Goal: Task Accomplishment & Management: Use online tool/utility

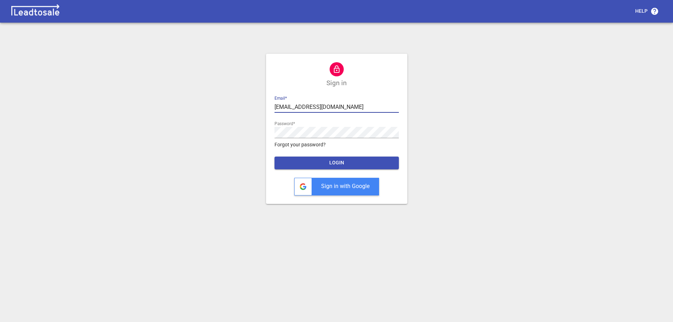
drag, startPoint x: 326, startPoint y: 164, endPoint x: 322, endPoint y: 156, distance: 8.7
click at [326, 164] on span "LOGIN" at bounding box center [336, 162] width 113 height 7
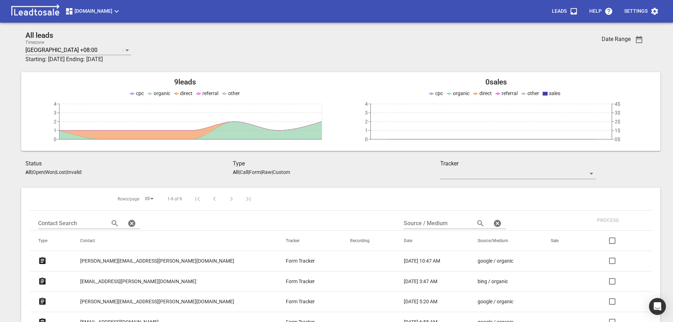
drag, startPoint x: 223, startPoint y: 0, endPoint x: 637, endPoint y: 39, distance: 415.5
click at [637, 39] on icon "button" at bounding box center [639, 39] width 6 height 7
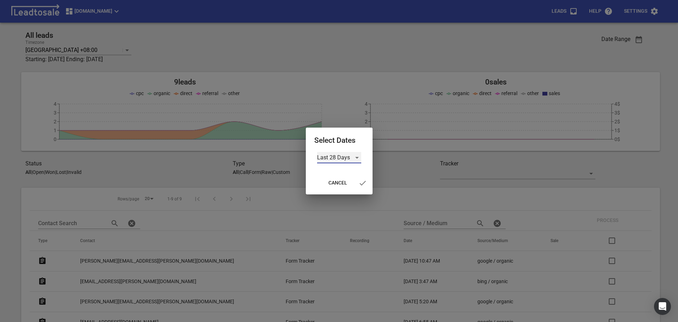
click at [357, 158] on div "Last 28 Days" at bounding box center [339, 157] width 44 height 11
click at [344, 206] on li "Custom" at bounding box center [339, 208] width 44 height 17
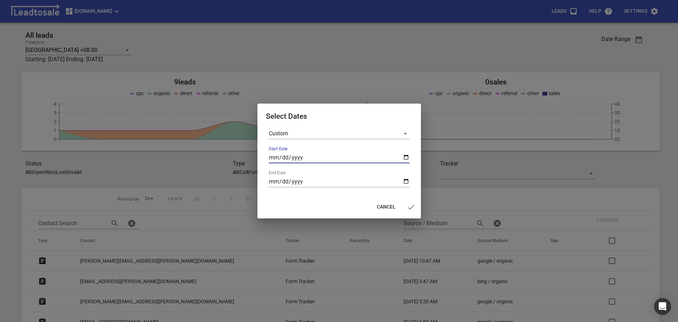
click at [407, 155] on input "Start Date" at bounding box center [339, 157] width 141 height 11
type input "2025-08-18"
click at [406, 181] on input "End Date" at bounding box center [339, 181] width 141 height 11
type input "2025-08-24"
click at [410, 209] on icon "button" at bounding box center [411, 207] width 6 height 5
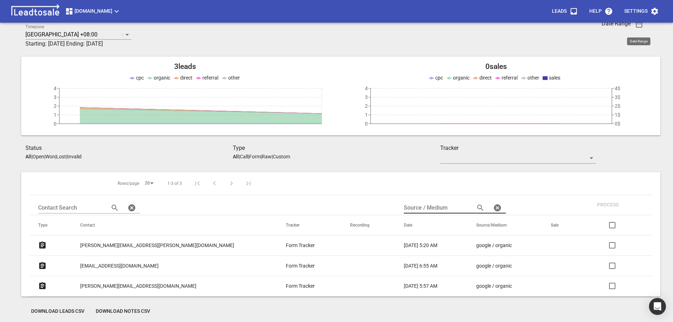
scroll to position [31, 0]
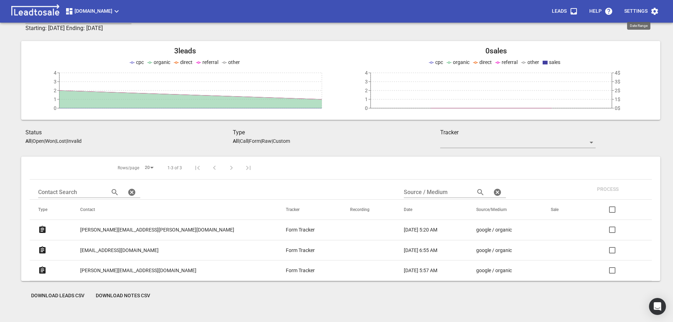
click at [43, 294] on span "Download Leads CSV" at bounding box center [57, 295] width 53 height 7
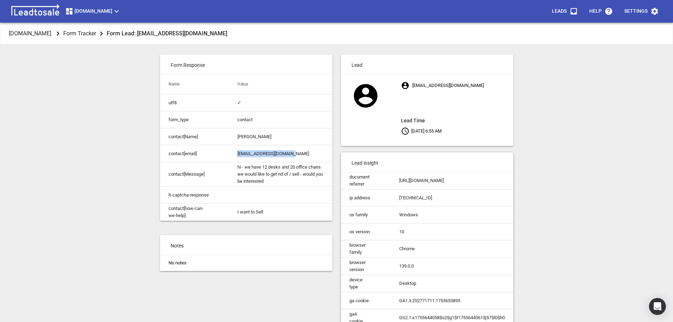
drag, startPoint x: 232, startPoint y: 153, endPoint x: 335, endPoint y: 133, distance: 104.4
click at [308, 148] on td "eosullivan@akorndmc.com" at bounding box center [280, 153] width 103 height 17
copy td "eosullivan@akorndmc.com"
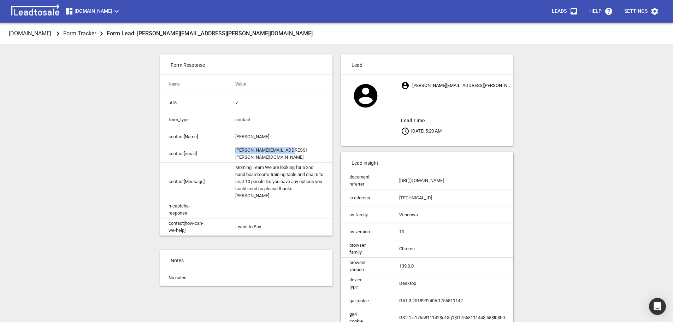
drag, startPoint x: 236, startPoint y: 153, endPoint x: 340, endPoint y: 136, distance: 104.9
click at [320, 152] on td "daniel.pinn@shaws.co.nz" at bounding box center [280, 153] width 106 height 17
copy td "daniel.pinn@shaws.co.nz"
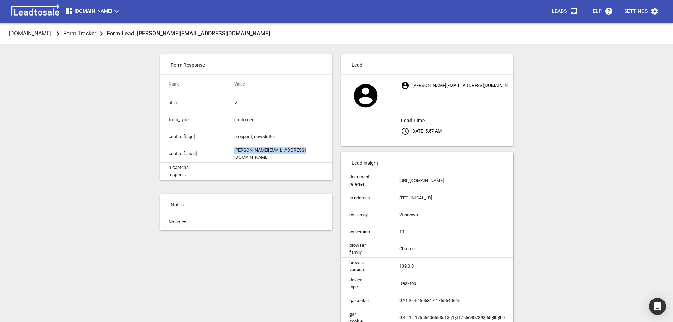
drag, startPoint x: 245, startPoint y: 154, endPoint x: 329, endPoint y: 158, distance: 84.9
click at [328, 155] on td "[PERSON_NAME][EMAIL_ADDRESS][DOMAIN_NAME]" at bounding box center [279, 153] width 107 height 17
copy td "[PERSON_NAME][EMAIL_ADDRESS][DOMAIN_NAME]"
